Goal: Task Accomplishment & Management: Use online tool/utility

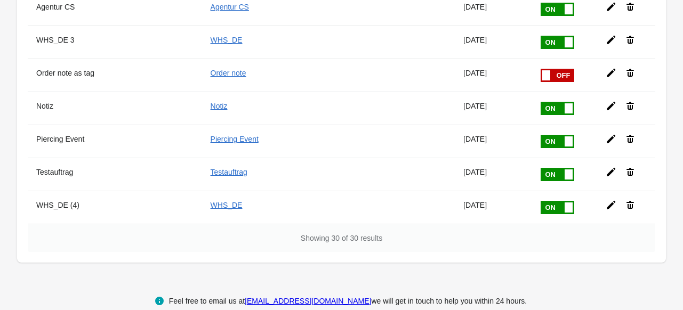
scroll to position [880, 0]
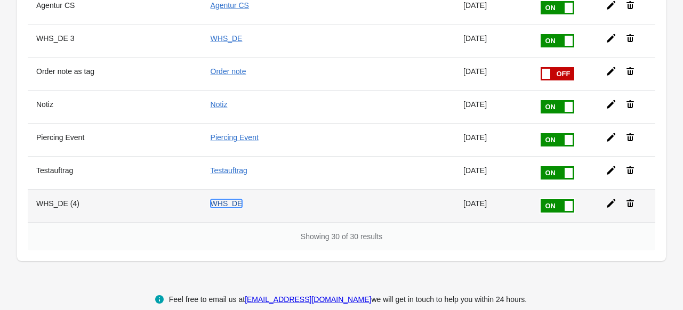
click at [225, 199] on link "WHS_DE" at bounding box center [226, 203] width 32 height 9
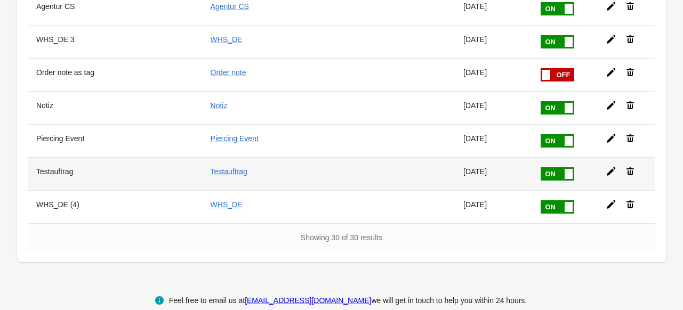
scroll to position [880, 0]
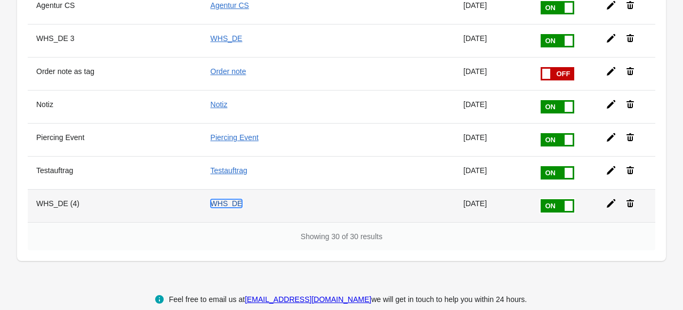
click at [225, 199] on link "WHS_DE" at bounding box center [226, 203] width 32 height 9
click at [610, 199] on icon at bounding box center [610, 203] width 9 height 9
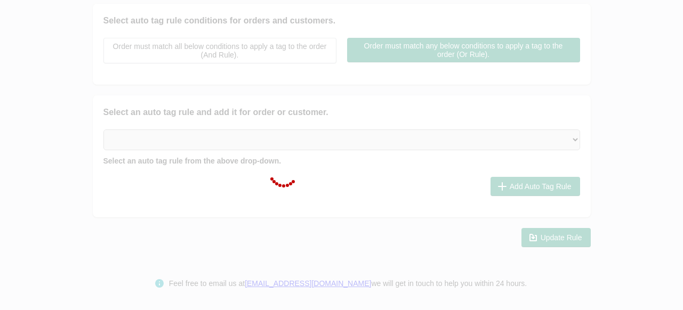
type input "WHS_DE (4)"
checkbox input "true"
type input "WHS_DE"
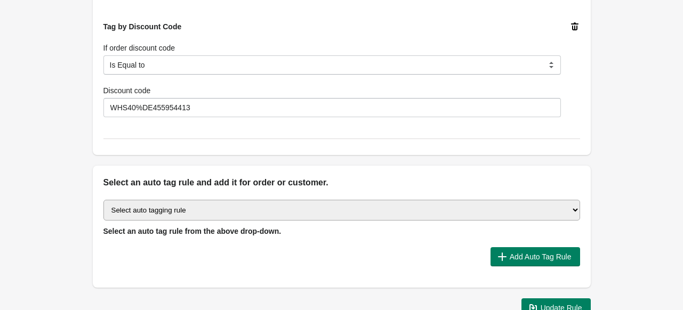
scroll to position [373, 0]
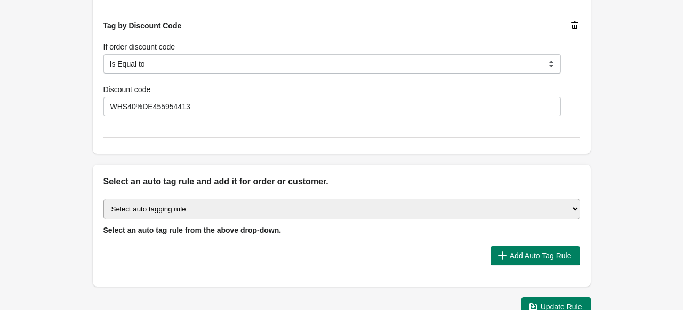
click at [175, 208] on select "Select auto tagging rule Tag by order amount Tag based on the order count (Volu…" at bounding box center [341, 209] width 476 height 21
select select "7"
click at [103, 199] on select "Select auto tagging rule Tag by order amount Tag based on the order count (Volu…" at bounding box center [341, 209] width 476 height 21
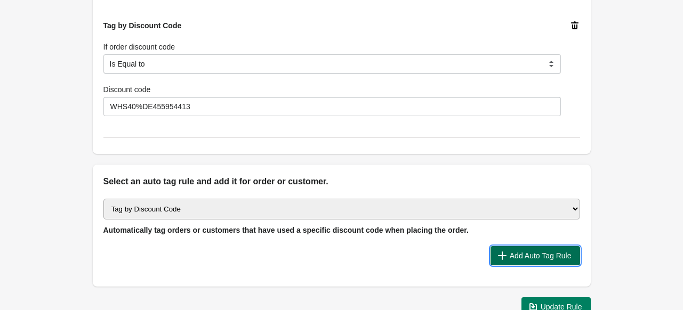
click at [536, 252] on span "Add Auto Tag Rule" at bounding box center [540, 256] width 62 height 9
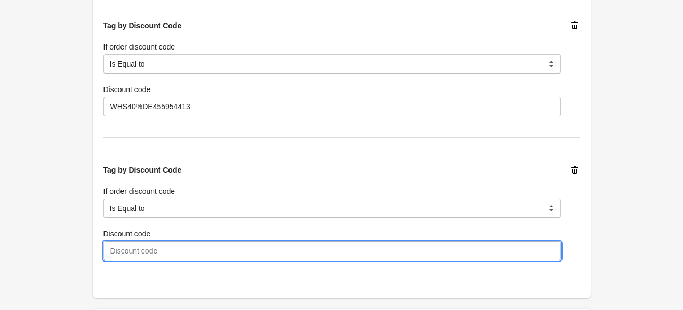
click at [167, 246] on input "Discount code" at bounding box center [331, 250] width 457 height 19
paste input "WHS40%DE340082972"
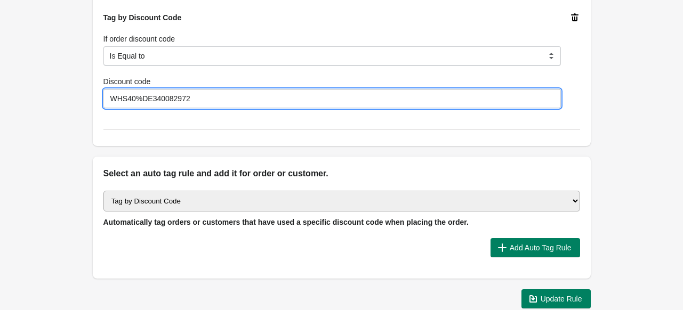
scroll to position [533, 0]
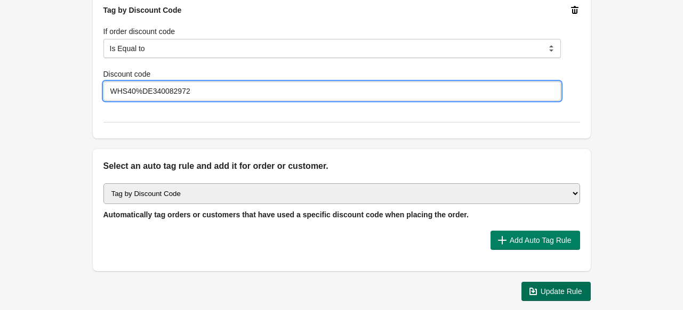
type input "WHS40%DE340082972"
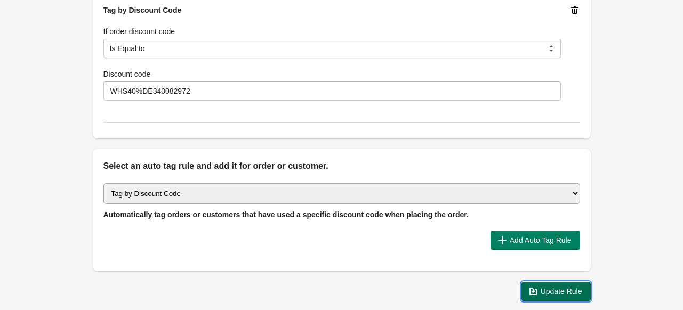
click at [548, 288] on span "Update Rule" at bounding box center [561, 291] width 42 height 9
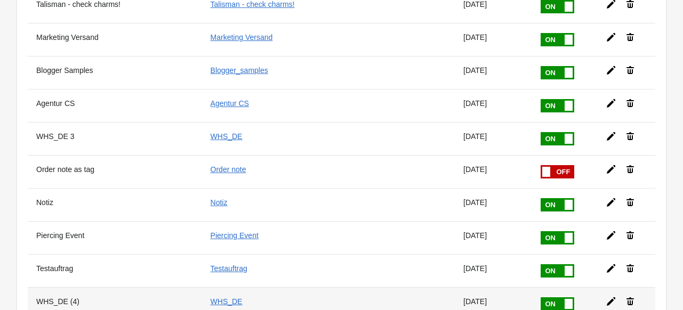
scroll to position [880, 0]
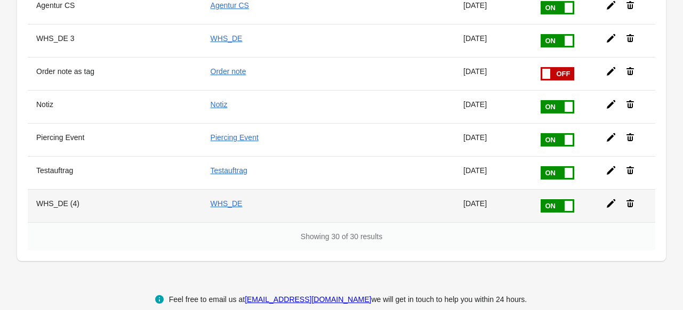
click at [608, 199] on icon at bounding box center [610, 203] width 9 height 9
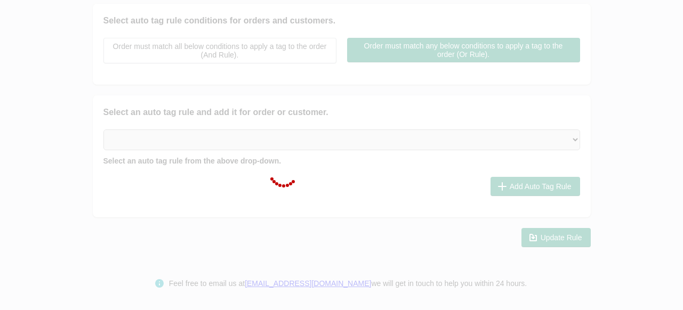
type input "WHS_DE (4)"
checkbox input "true"
type input "WHS_DE"
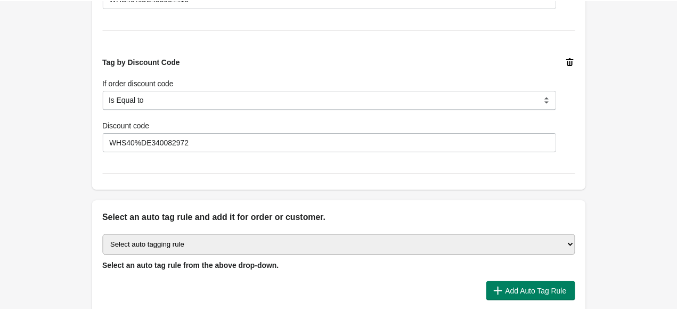
scroll to position [533, 0]
